Goal: Information Seeking & Learning: Find specific fact

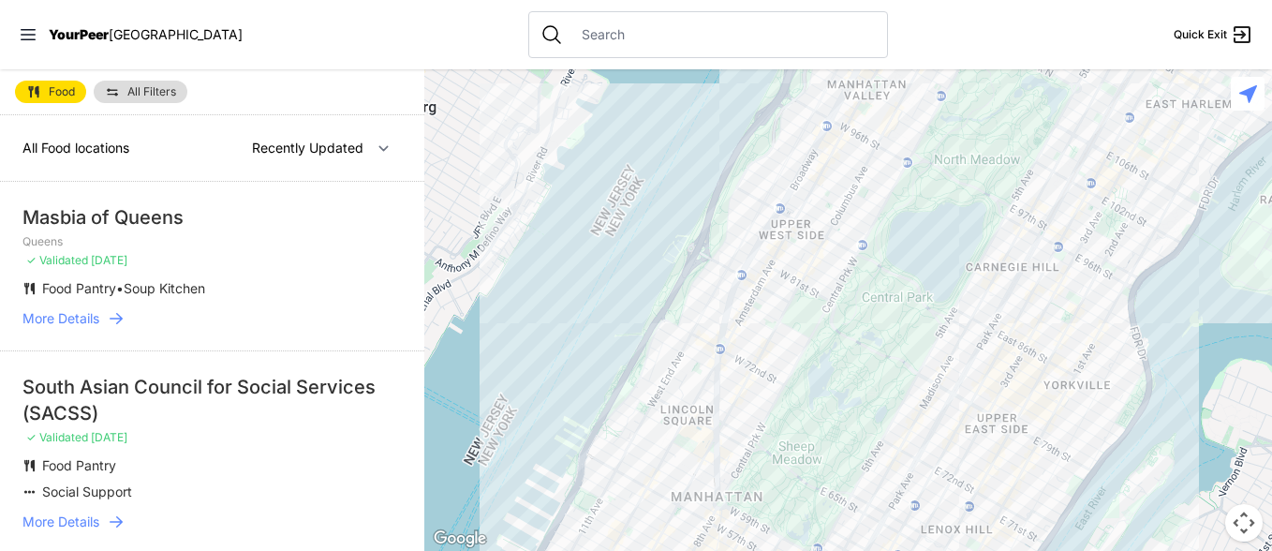
click at [570, 38] on input "text" at bounding box center [722, 34] width 305 height 19
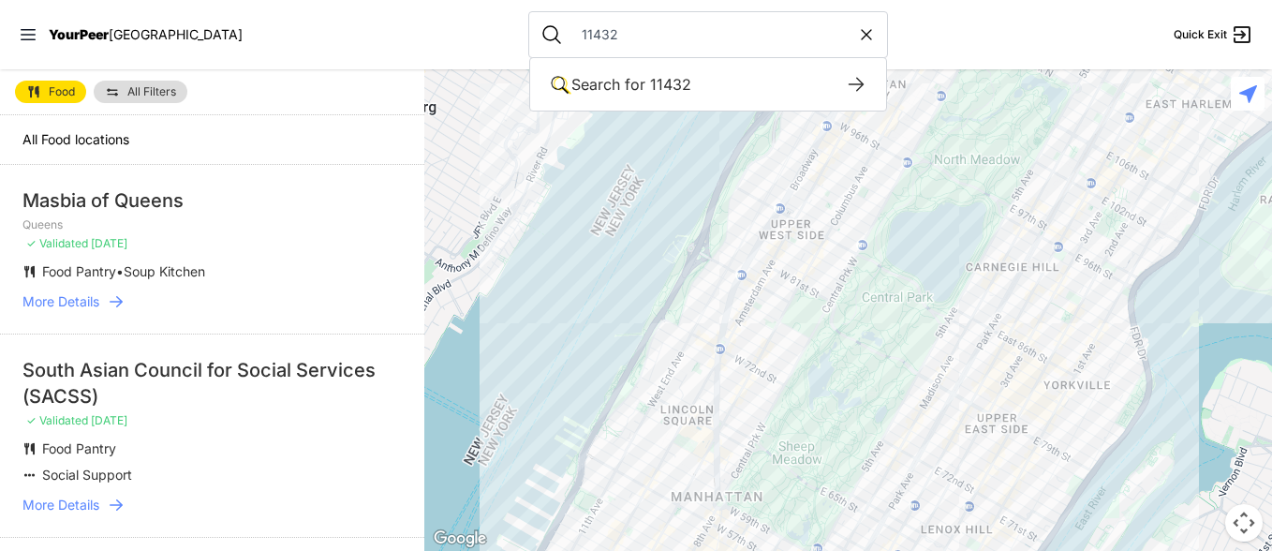
type input "11432"
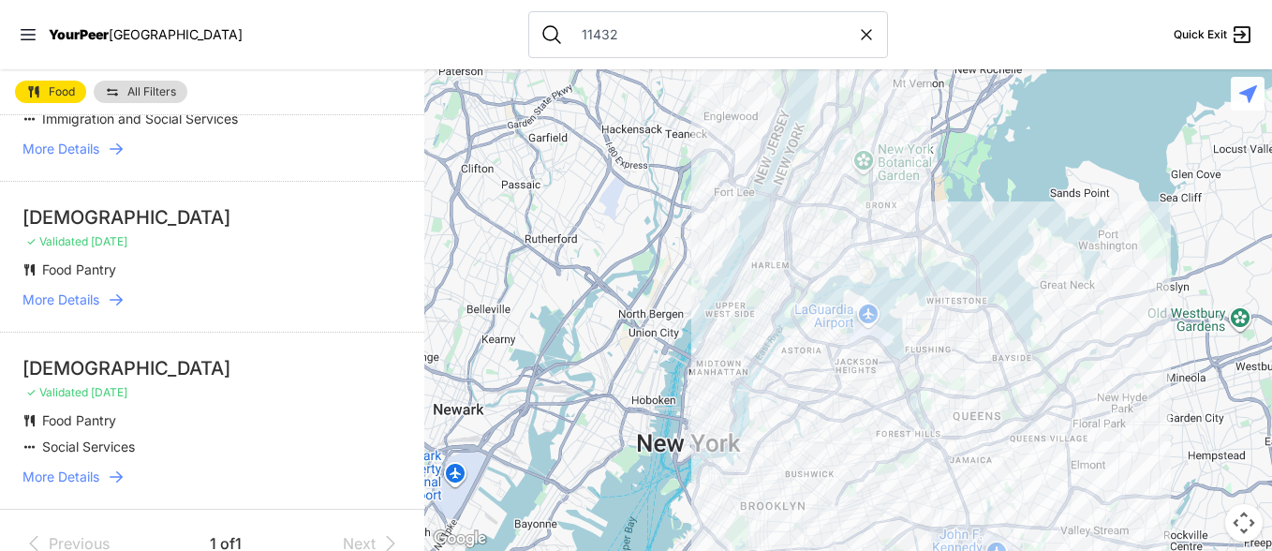
scroll to position [1509, 0]
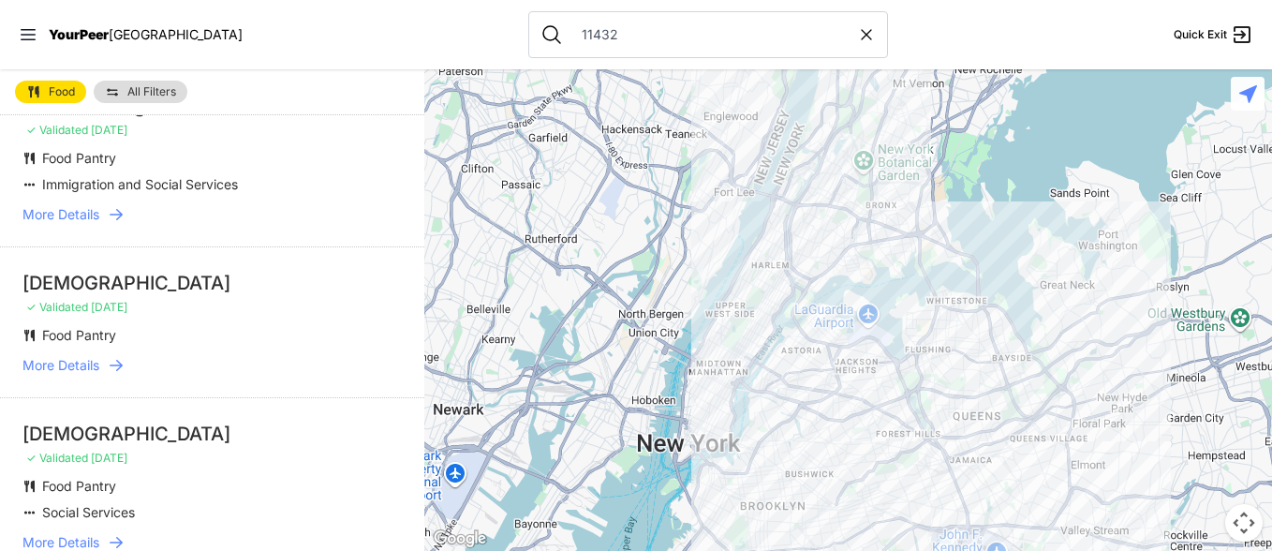
click at [82, 356] on span "More Details" at bounding box center [60, 365] width 77 height 19
